Goal: Transaction & Acquisition: Purchase product/service

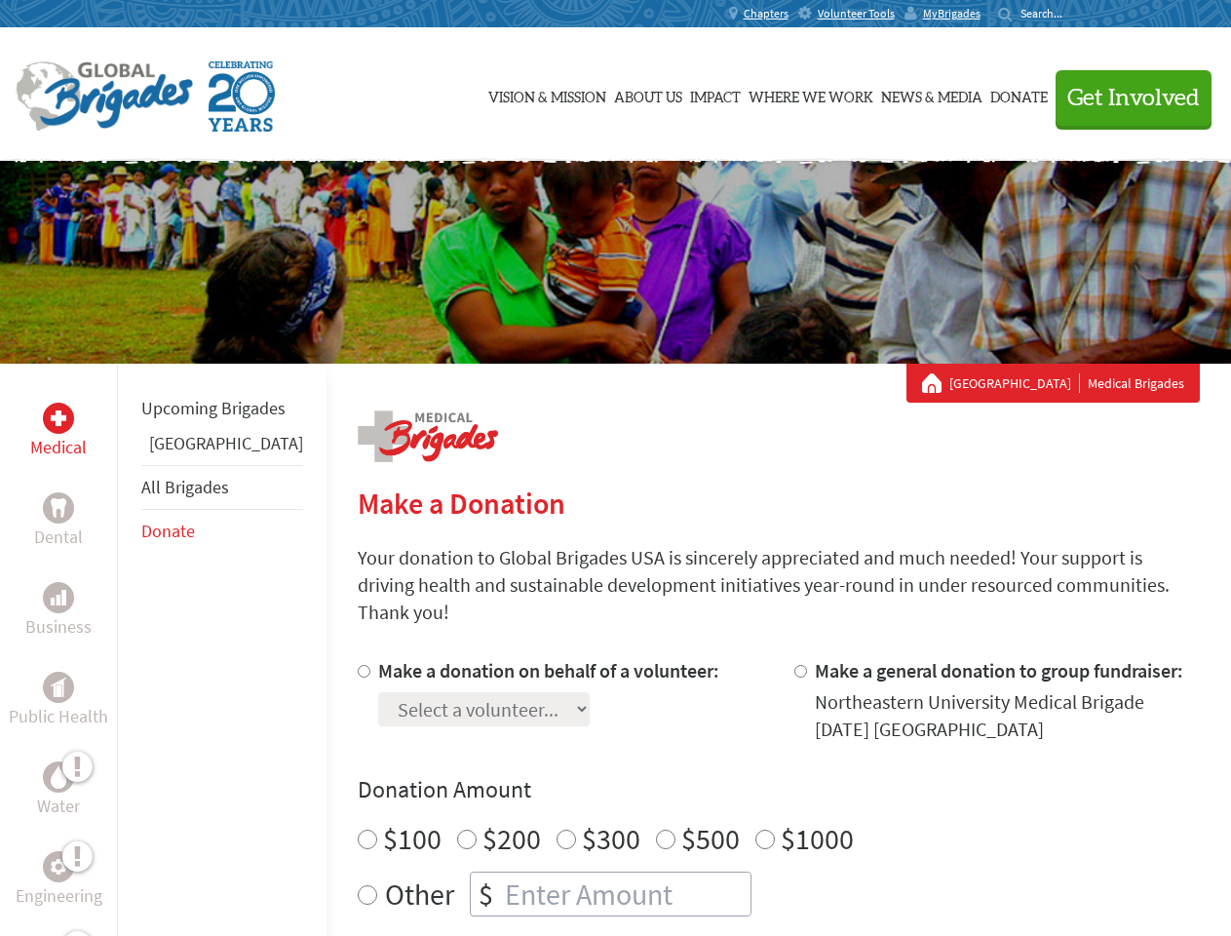
click at [1076, 14] on div "Search for:" at bounding box center [1037, 14] width 78 height 16
click at [1125, 97] on span "Get Involved" at bounding box center [1133, 98] width 133 height 23
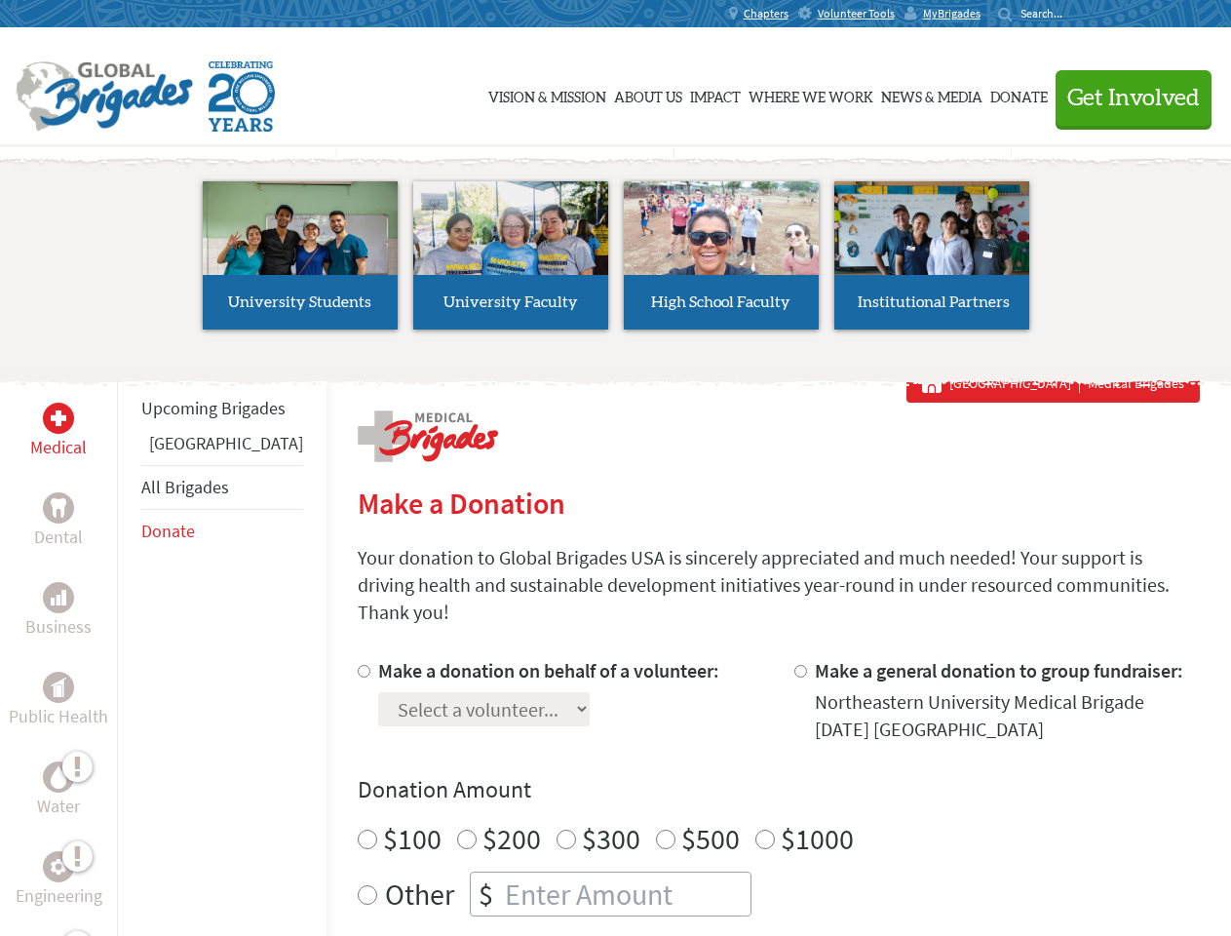
click at [616, 262] on li "High School Faculty" at bounding box center [721, 255] width 211 height 179
click at [129, 649] on div "Upcoming Brigades Panama All Brigades Donate" at bounding box center [222, 832] width 210 height 936
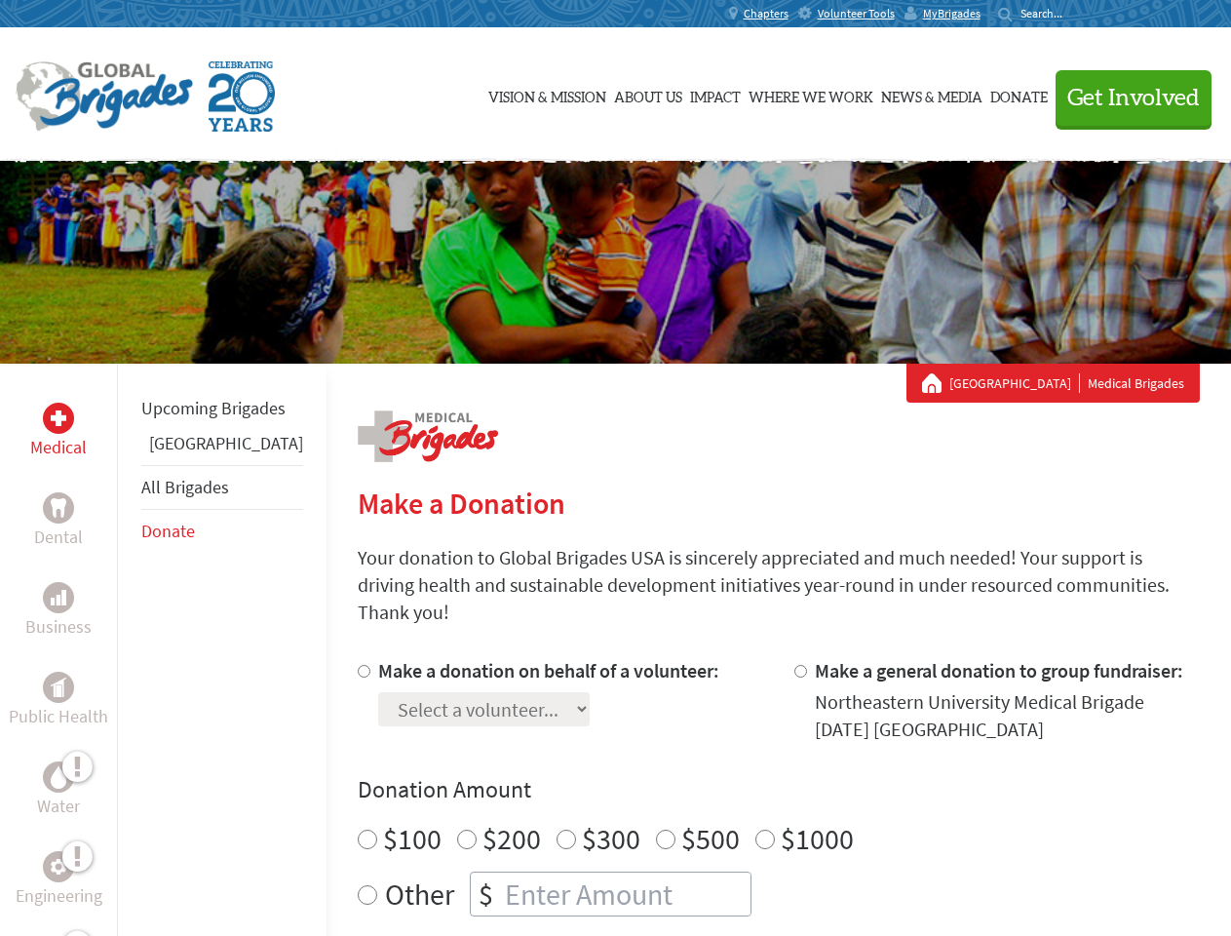
click at [745, 783] on div "Donation Amount $100 $200 $300 $500 $1000 Other $" at bounding box center [779, 845] width 842 height 142
click at [358, 665] on input "Make a donation on behalf of a volunteer:" at bounding box center [364, 671] width 13 height 13
radio input "true"
click at [794, 665] on input "Make a general donation to group fundraiser:" at bounding box center [800, 671] width 13 height 13
radio input "true"
